Goal: Transaction & Acquisition: Purchase product/service

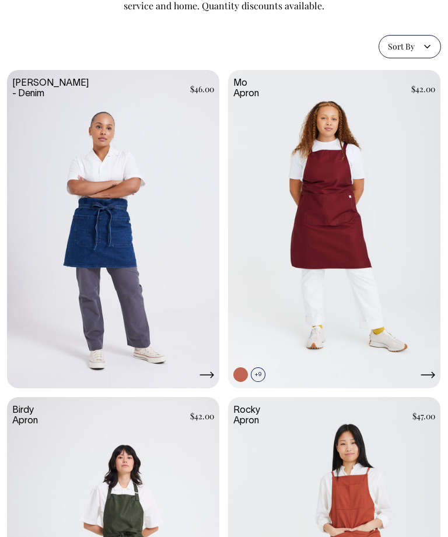
scroll to position [101, 0]
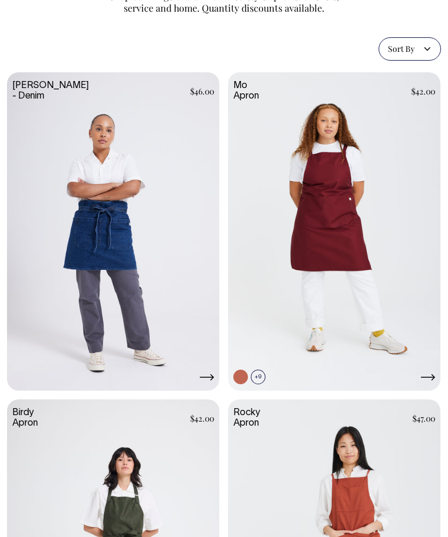
click at [400, 241] on link at bounding box center [334, 232] width 212 height 321
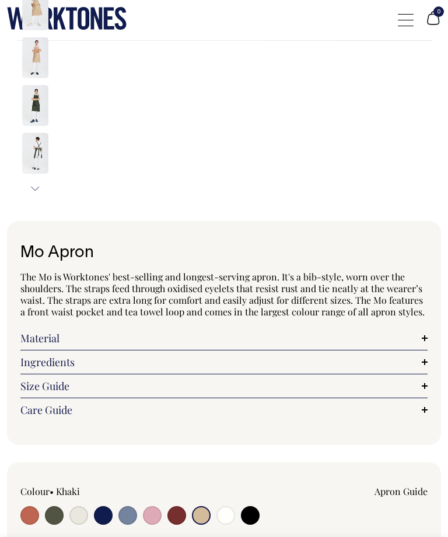
select select "Khaki"
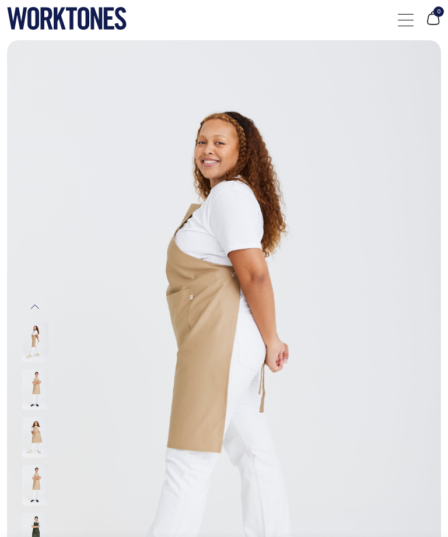
click at [34, 370] on div at bounding box center [224, 390] width 405 height 48
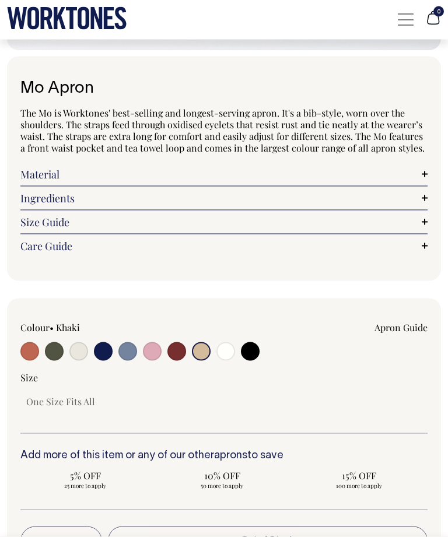
scroll to position [653, 0]
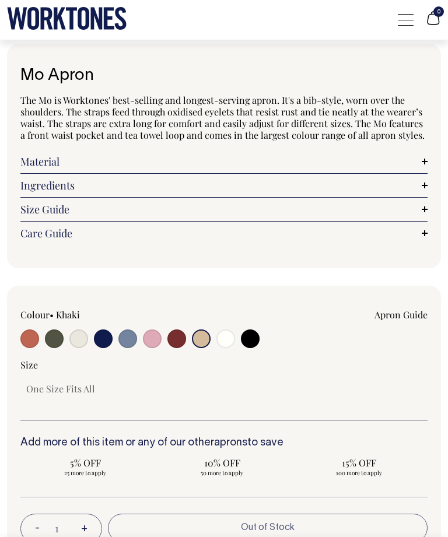
click at [29, 338] on input "radio" at bounding box center [29, 339] width 19 height 19
radio input "true"
select select "Rust"
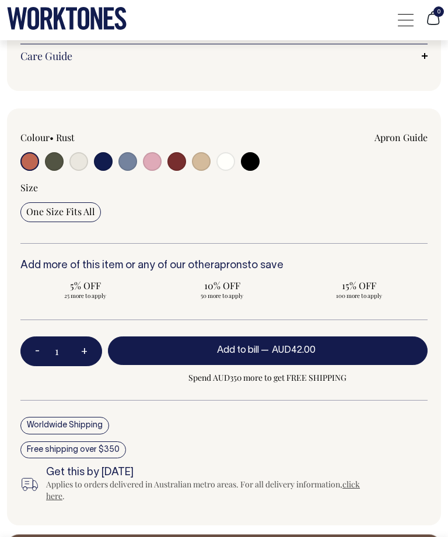
scroll to position [834, 0]
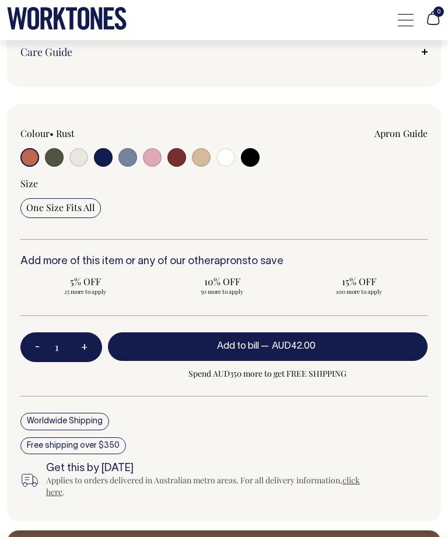
click at [317, 339] on button "Add to bill — AUD42.00" at bounding box center [268, 346] width 320 height 29
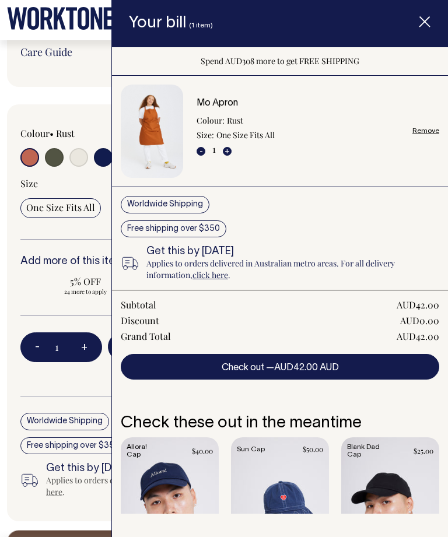
click at [331, 367] on span "AUD42.00 AUD" at bounding box center [306, 368] width 65 height 8
